Goal: Information Seeking & Learning: Compare options

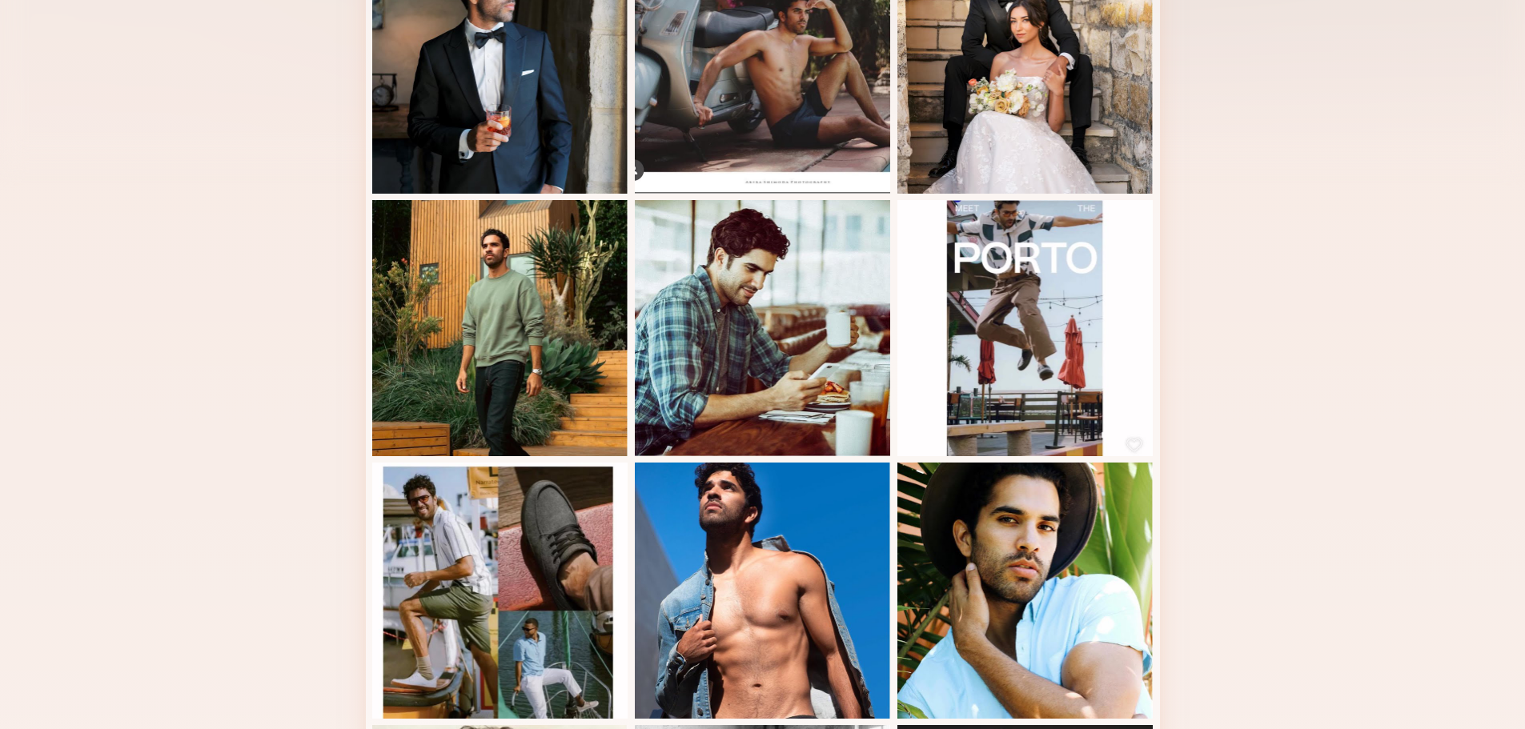
scroll to position [480, 0]
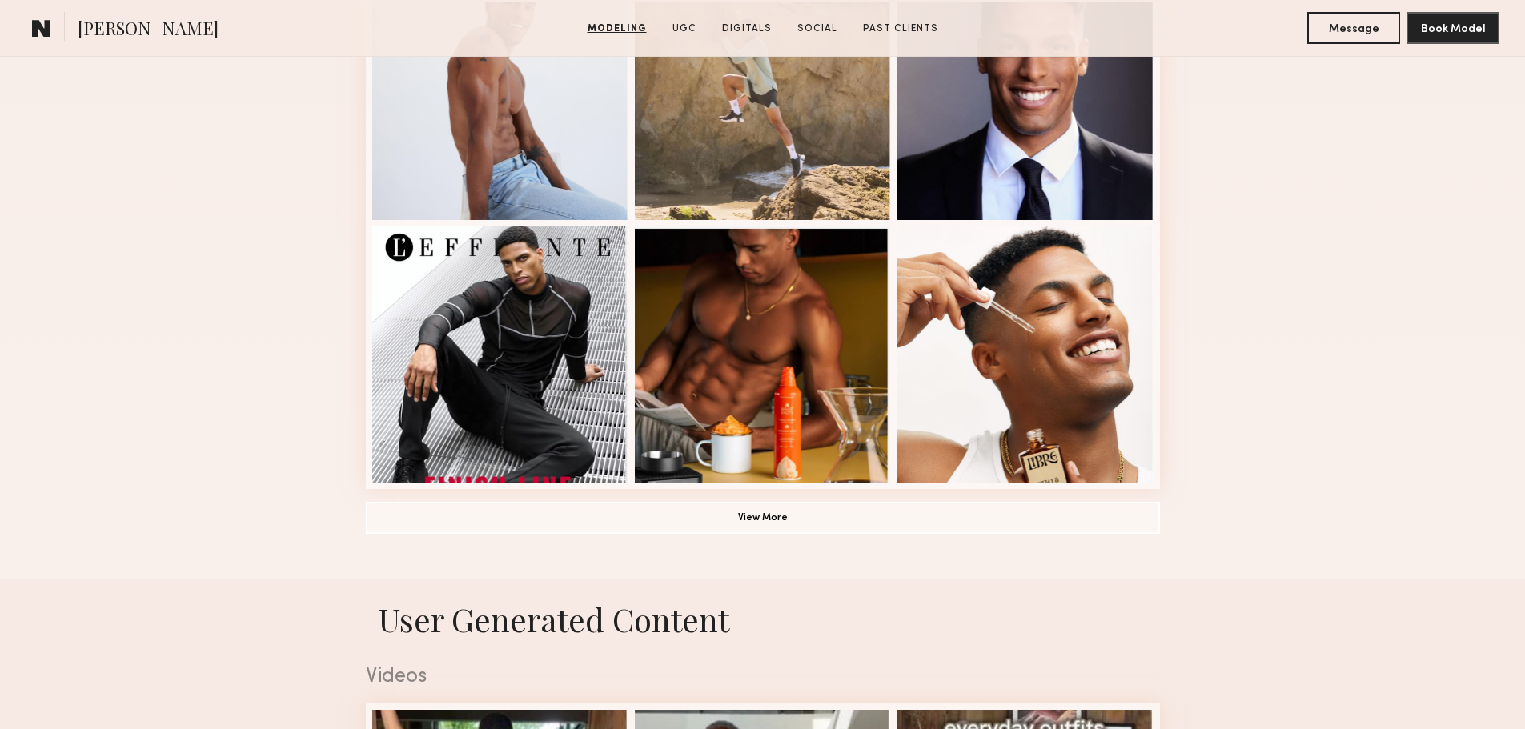
scroll to position [1041, 0]
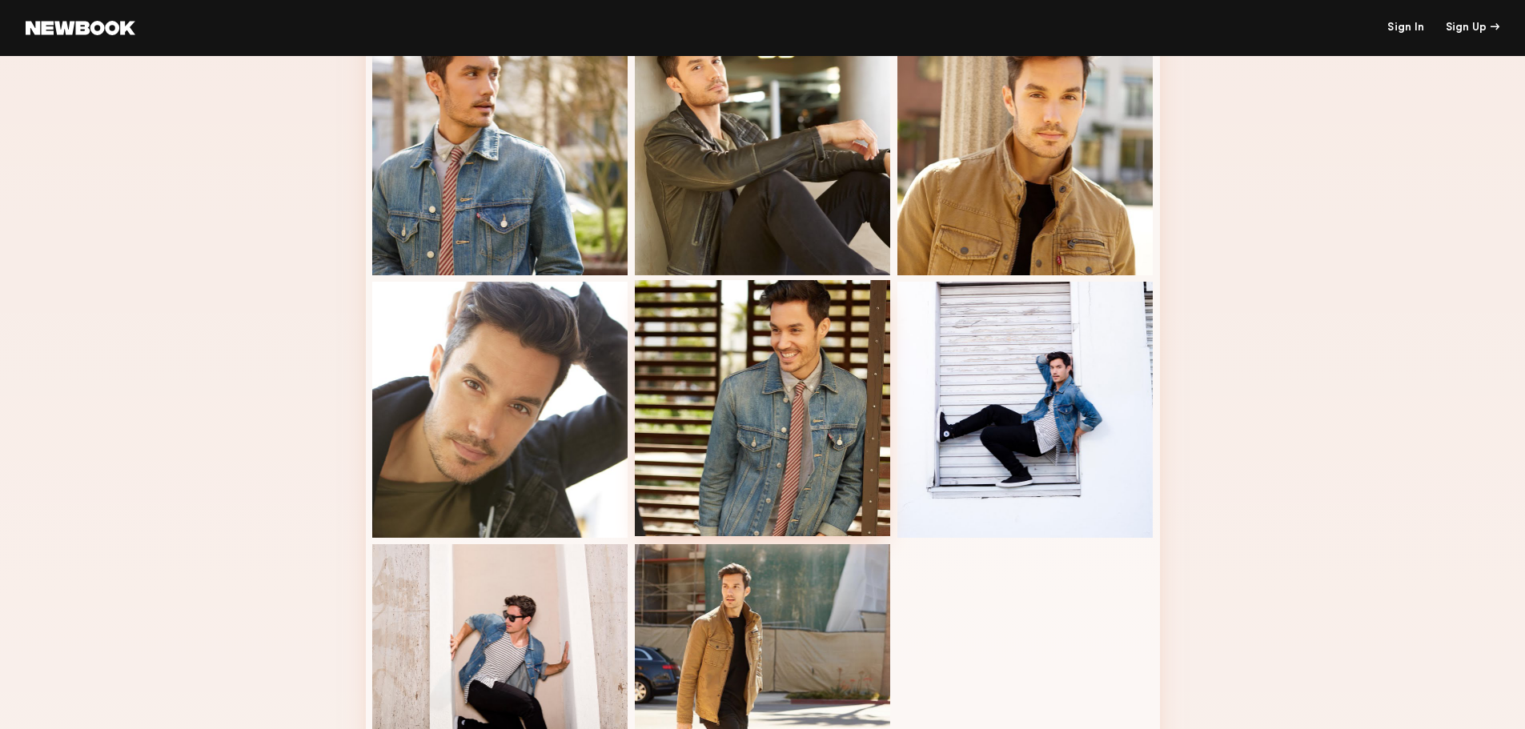
scroll to position [539, 0]
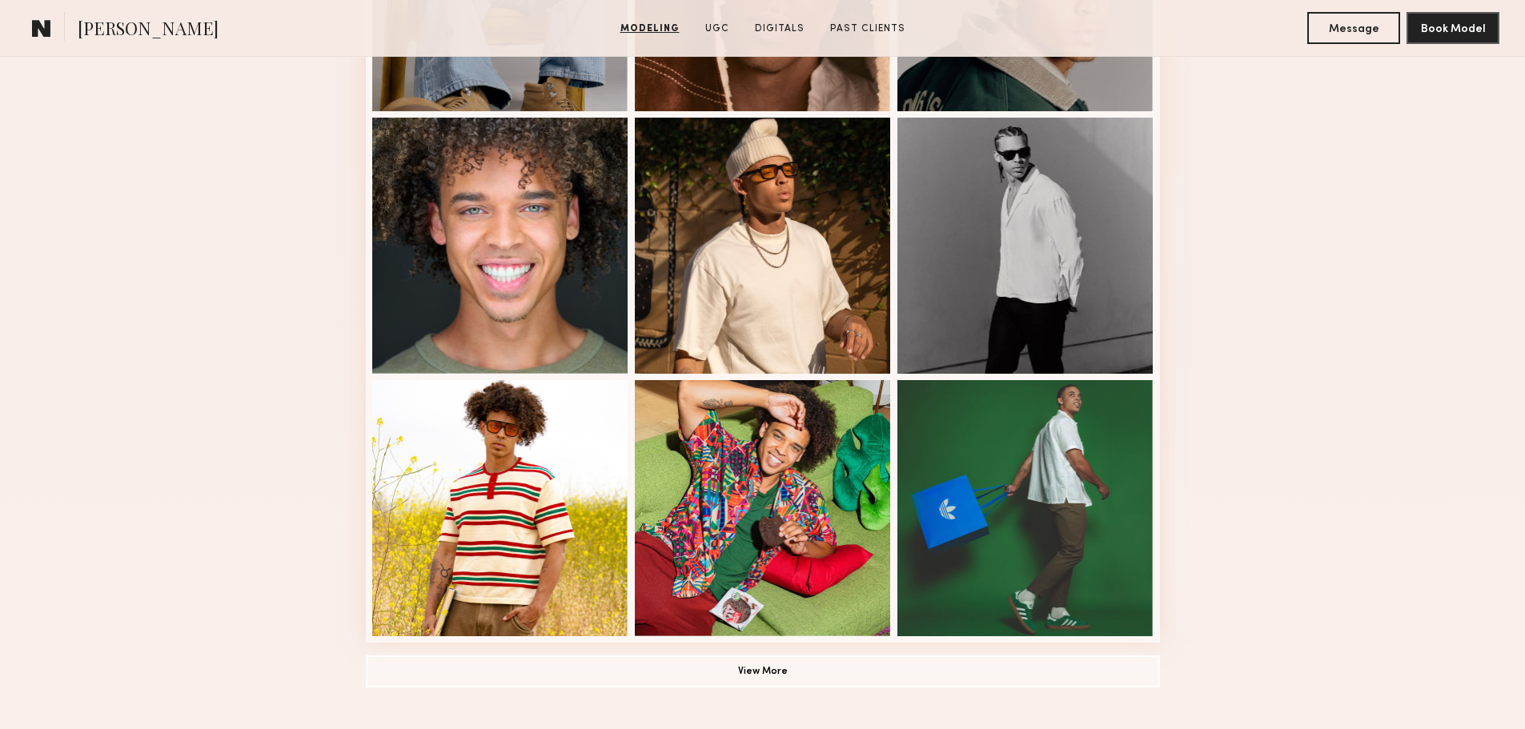
scroll to position [1121, 0]
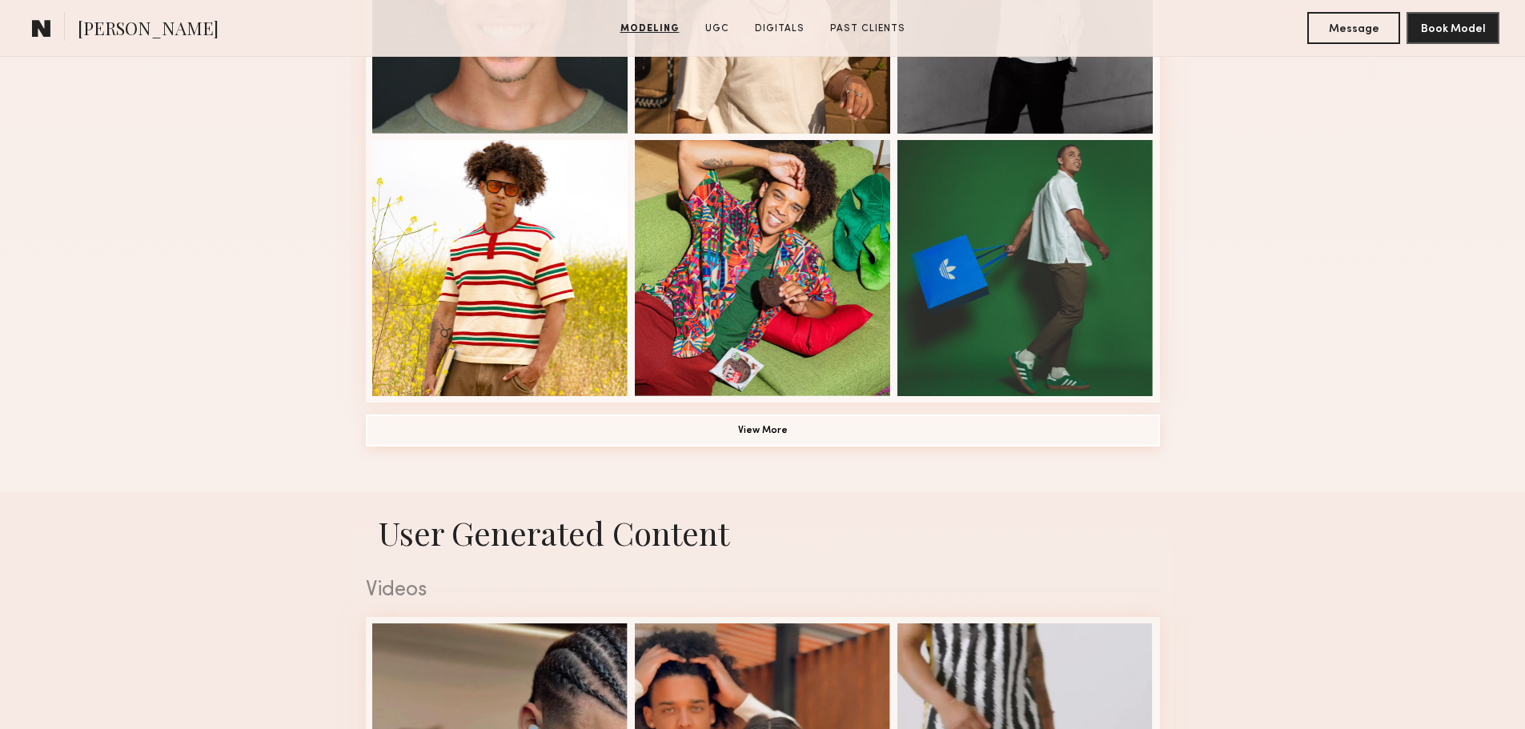
click at [753, 439] on button "View More" at bounding box center [763, 431] width 794 height 32
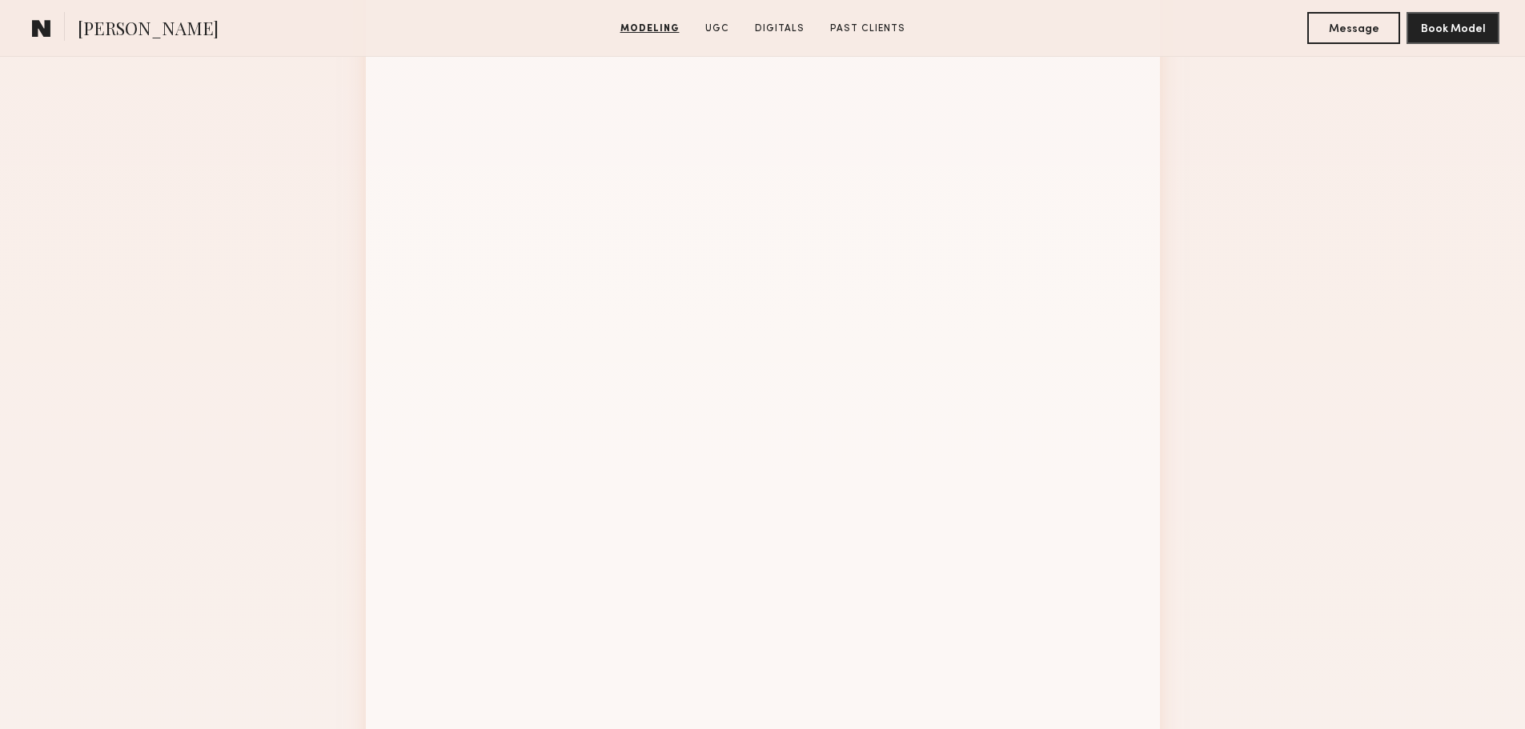
scroll to position [1841, 0]
